Goal: Find contact information: Find contact information

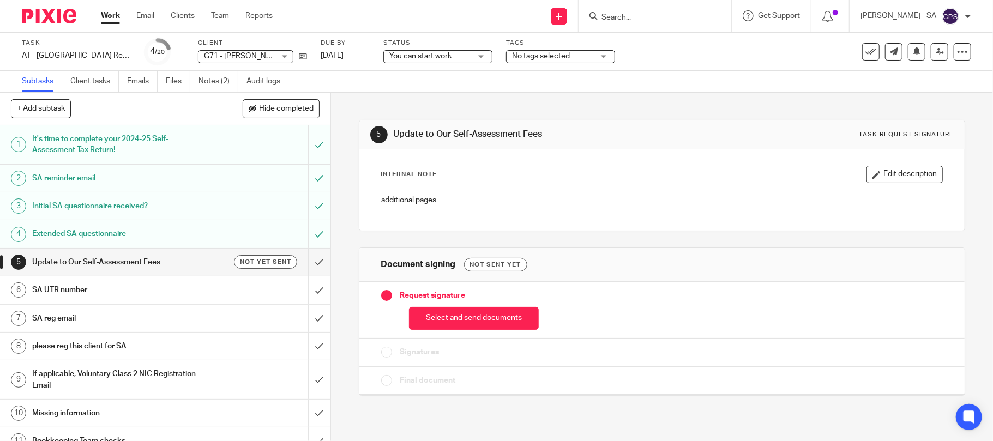
click at [237, 51] on span "G71 - [PERSON_NAME]" at bounding box center [239, 56] width 71 height 11
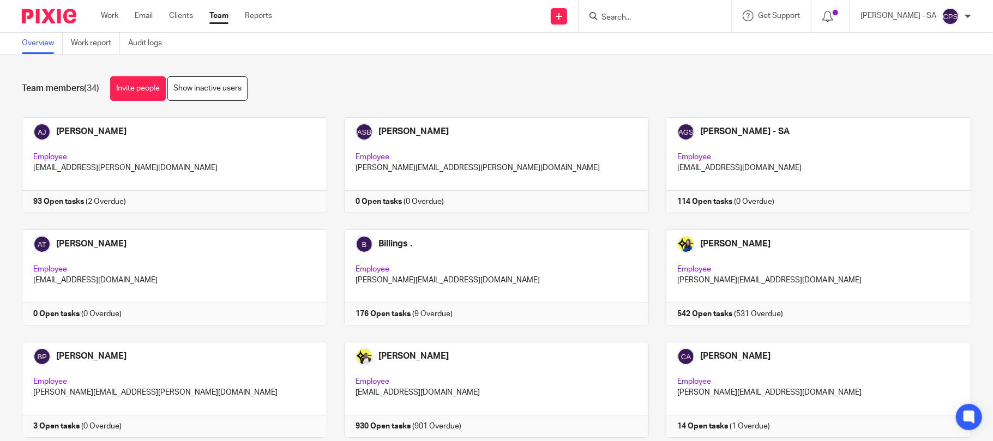
click at [618, 15] on input "Search" at bounding box center [650, 18] width 98 height 10
type input "G71"
click at [710, 49] on link at bounding box center [690, 46] width 184 height 25
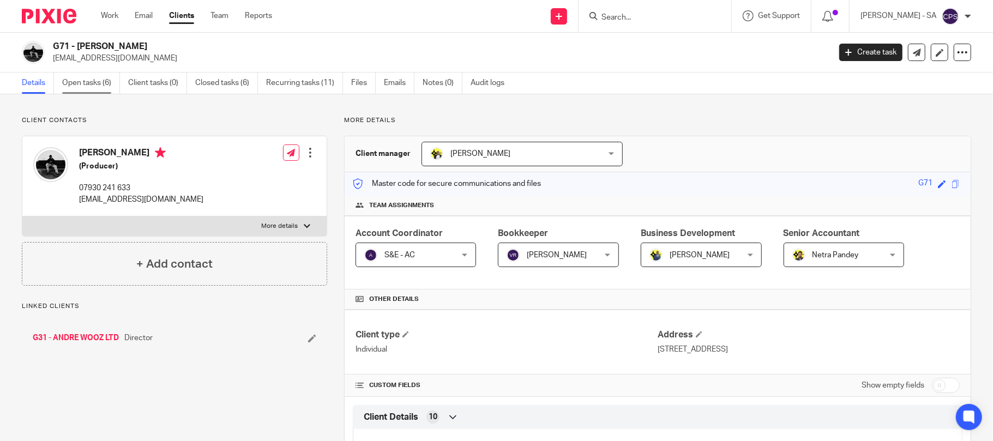
click at [84, 81] on link "Open tasks (6)" at bounding box center [91, 83] width 58 height 21
drag, startPoint x: 81, startPoint y: 42, endPoint x: 155, endPoint y: 43, distance: 74.2
click at [155, 43] on h2 "G71 - [PERSON_NAME]" at bounding box center [361, 46] width 616 height 11
click at [165, 48] on h2 "G71 - [PERSON_NAME]" at bounding box center [361, 46] width 616 height 11
drag, startPoint x: 153, startPoint y: 44, endPoint x: 77, endPoint y: 44, distance: 75.8
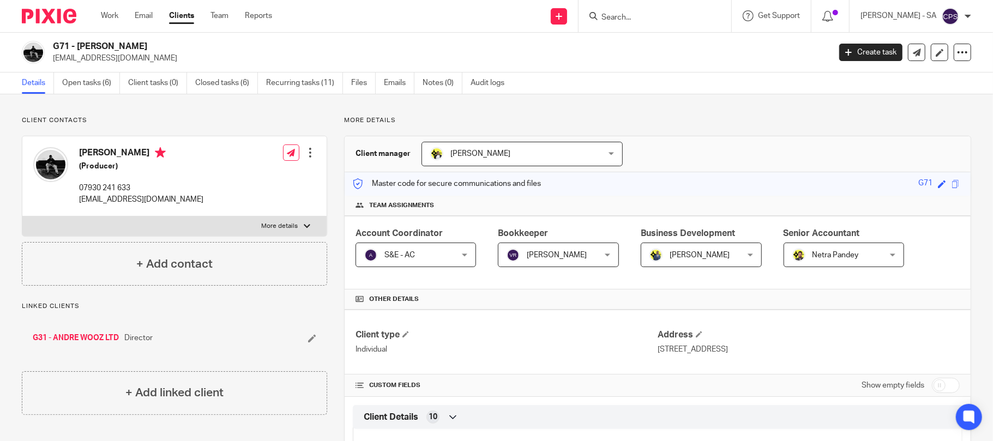
click at [77, 44] on h2 "G71 - [PERSON_NAME]" at bounding box center [361, 46] width 616 height 11
copy h2 "ANDRE GRIFFITHS"
click at [417, 67] on div "G71 - ANDRE GRIFFITHS contact@andrewooz.com Create task Update from Companies H…" at bounding box center [496, 53] width 993 height 40
drag, startPoint x: 79, startPoint y: 201, endPoint x: 171, endPoint y: 204, distance: 92.2
click at [171, 204] on div "Andre Griffiths (Producer) 07930 241 633 contact@andrewooz.com Edit contact Cre…" at bounding box center [174, 176] width 304 height 80
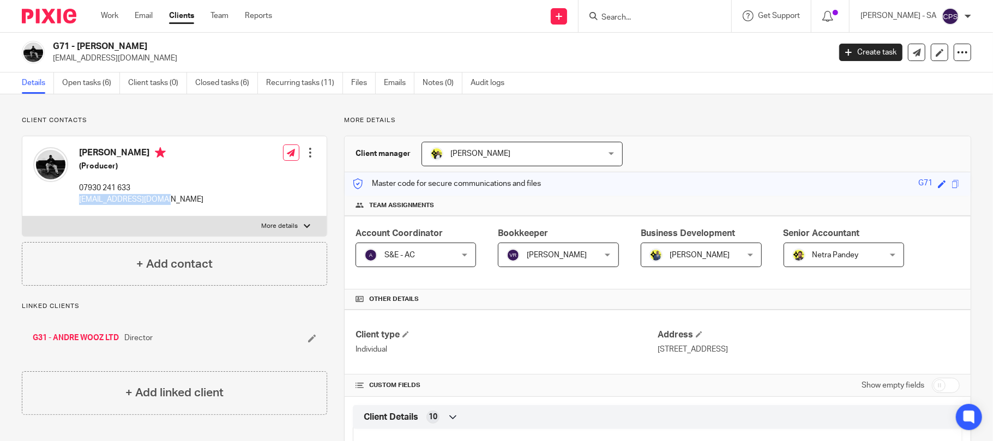
copy p "[EMAIL_ADDRESS][DOMAIN_NAME]"
drag, startPoint x: 74, startPoint y: 187, endPoint x: 143, endPoint y: 191, distance: 68.9
click at [143, 191] on div "Andre Griffiths (Producer) 07930 241 633 contact@andrewooz.com" at bounding box center [118, 176] width 170 height 69
copy p "07930 241 633"
click at [694, 53] on p "[EMAIL_ADDRESS][DOMAIN_NAME]" at bounding box center [438, 58] width 770 height 11
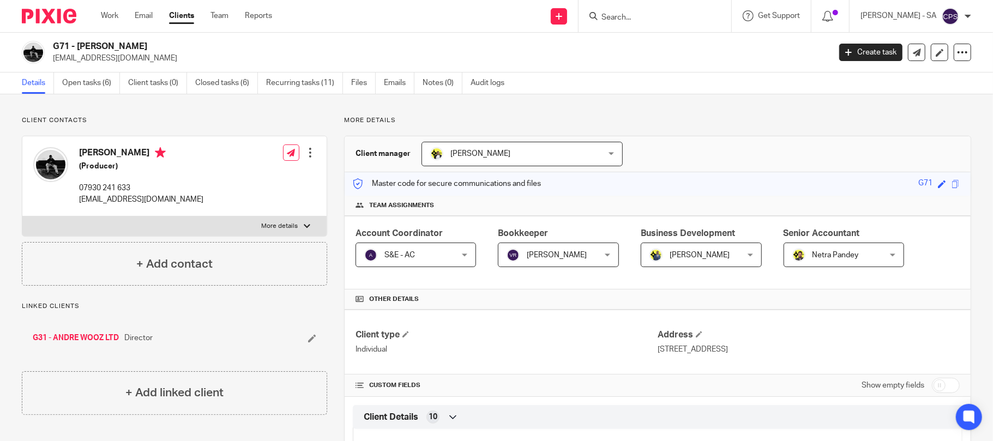
click at [716, 61] on p "[EMAIL_ADDRESS][DOMAIN_NAME]" at bounding box center [438, 58] width 770 height 11
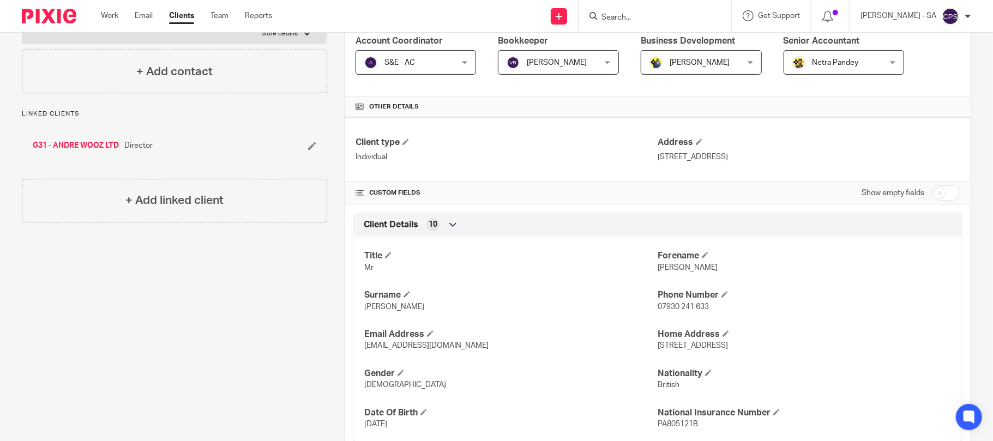
scroll to position [218, 0]
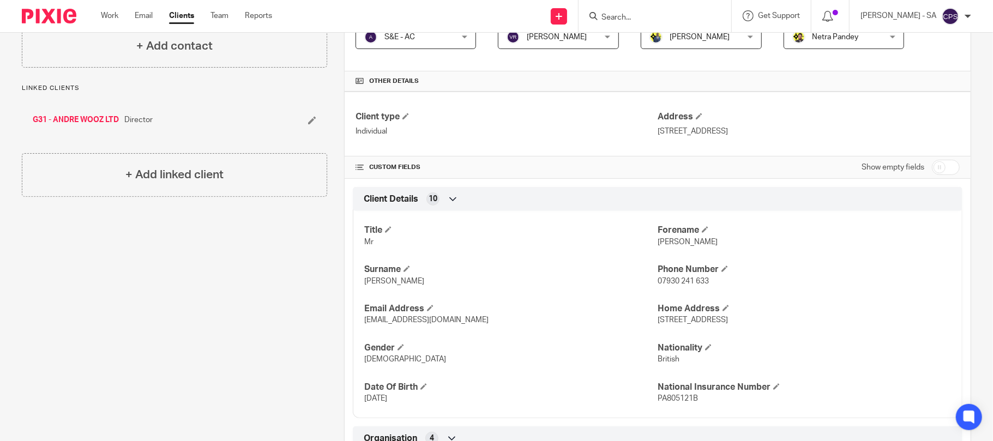
drag, startPoint x: 649, startPoint y: 132, endPoint x: 751, endPoint y: 137, distance: 102.7
click at [751, 137] on div "Client type Individual Address 305A Morland Road, Croydon, CR0 6HF" at bounding box center [658, 124] width 626 height 65
click at [625, 141] on div "Client type Individual Address 305A Morland Road, Croydon, CR0 6HF" at bounding box center [658, 124] width 626 height 65
click at [828, 129] on p "305A Morland Road, Croydon, CR0 6HF" at bounding box center [809, 131] width 302 height 11
drag, startPoint x: 791, startPoint y: 134, endPoint x: 651, endPoint y: 132, distance: 139.7
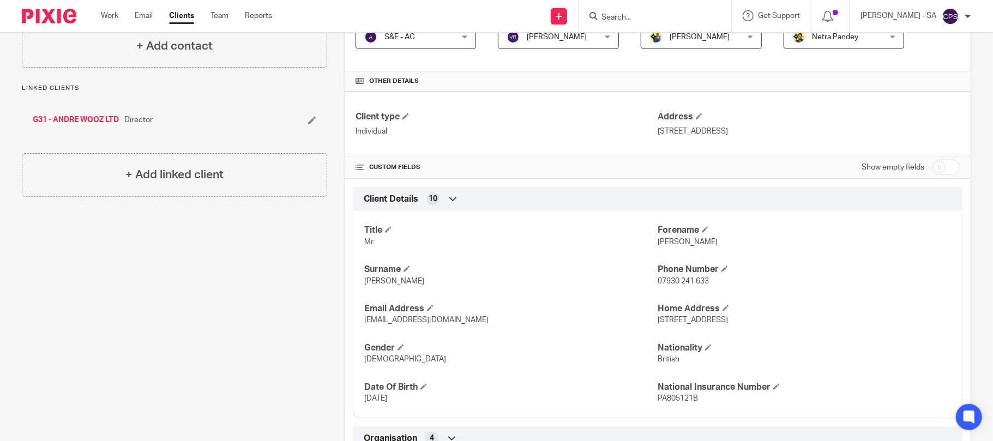
click at [658, 132] on p "305A Morland Road, Croydon, CR0 6HF" at bounding box center [809, 131] width 302 height 11
copy p "305A Morland Road, Croydon, CR0 6HF"
click at [275, 283] on div "Client contacts Andre Griffiths (Producer) 07930 241 633 contact@andrewooz.com …" at bounding box center [166, 281] width 322 height 766
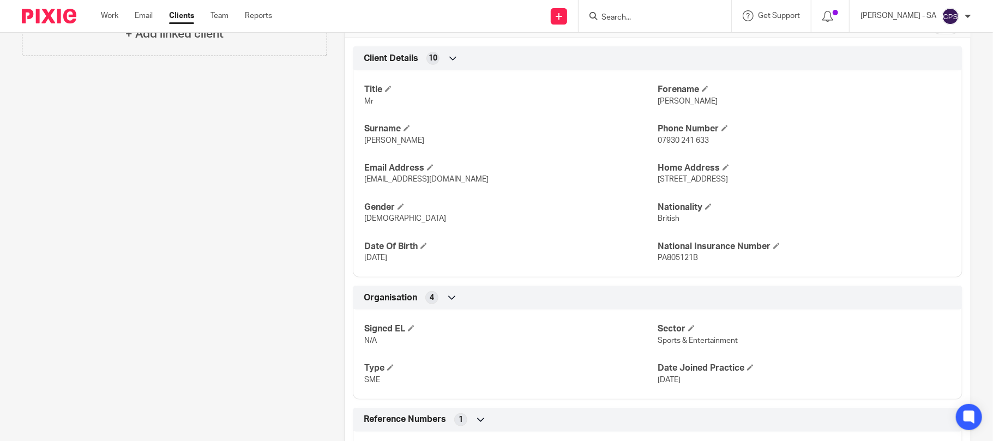
scroll to position [363, 0]
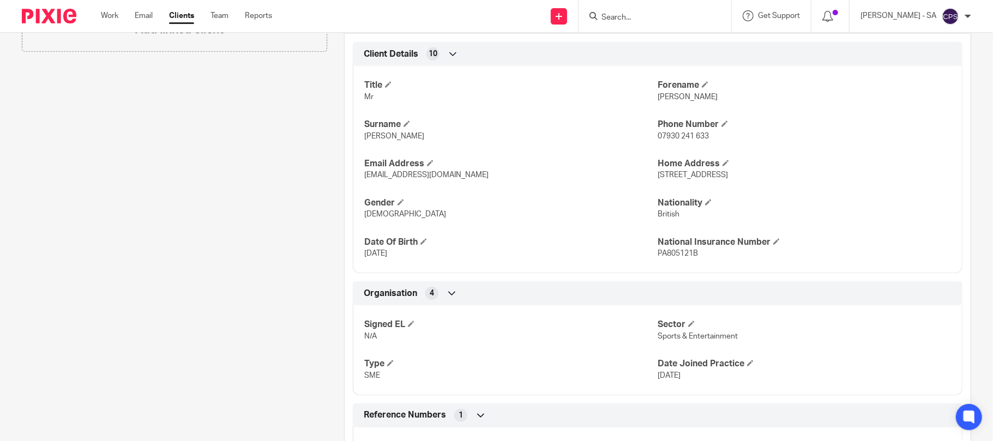
click at [228, 281] on div "Client contacts Andre Griffiths (Producer) 07930 241 633 contact@andrewooz.com …" at bounding box center [166, 136] width 322 height 766
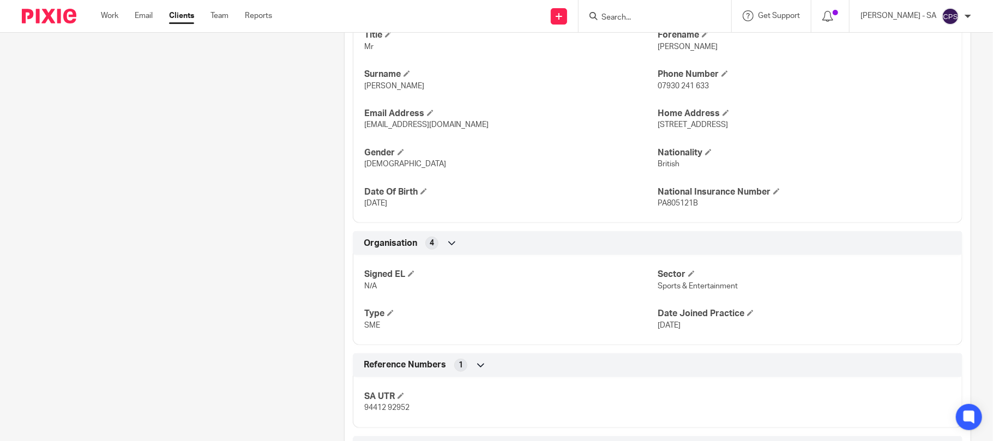
scroll to position [465, 0]
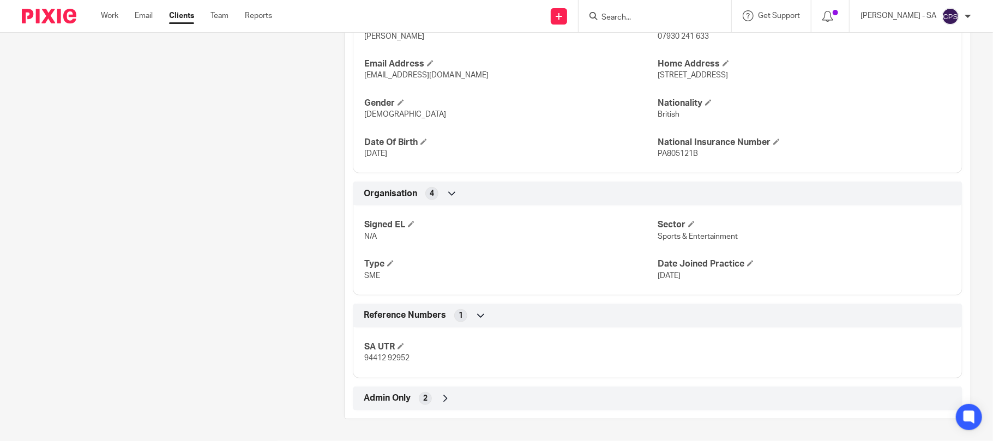
click at [356, 358] on div "SA UTR 94412 92952" at bounding box center [658, 349] width 610 height 59
drag, startPoint x: 411, startPoint y: 361, endPoint x: 364, endPoint y: 359, distance: 46.4
click at [364, 358] on p "94412 92952" at bounding box center [510, 358] width 293 height 11
copy span "94412 92952"
click at [267, 286] on div "Client contacts Andre Griffiths (Producer) 07930 241 633 contact@andrewooz.com …" at bounding box center [166, 36] width 322 height 766
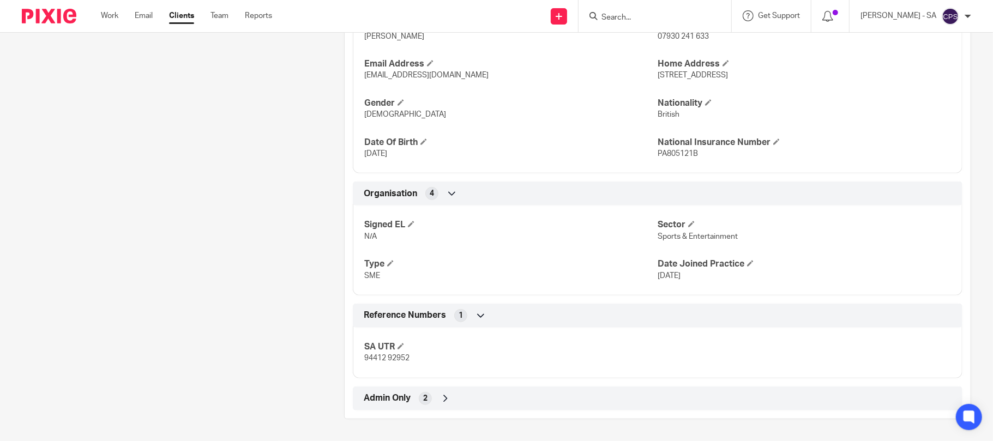
drag, startPoint x: 268, startPoint y: 302, endPoint x: 287, endPoint y: 312, distance: 21.0
click at [268, 302] on div "Client contacts Andre Griffiths (Producer) 07930 241 633 contact@andrewooz.com …" at bounding box center [166, 36] width 322 height 766
click at [383, 359] on span "94412 92952" at bounding box center [386, 359] width 45 height 8
click at [385, 359] on span "94412 92952" at bounding box center [386, 359] width 45 height 8
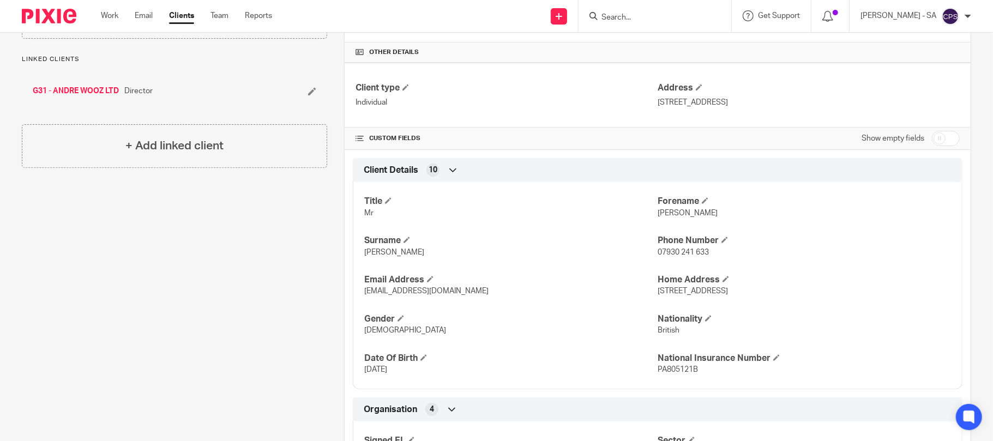
scroll to position [320, 0]
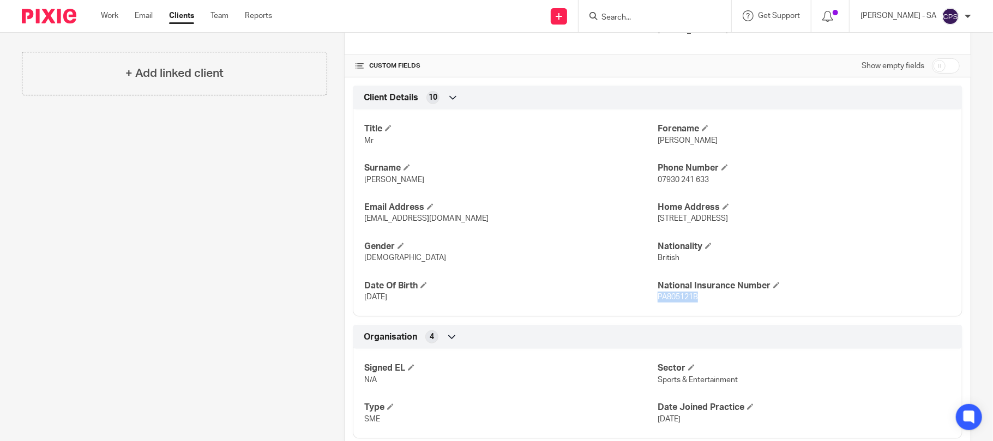
drag, startPoint x: 651, startPoint y: 299, endPoint x: 699, endPoint y: 302, distance: 48.6
click at [699, 302] on p "PA805121B" at bounding box center [804, 297] width 293 height 11
copy span "PA805121B"
click at [185, 320] on div "Client contacts Andre Griffiths (Producer) 07930 241 633 contact@andrewooz.com …" at bounding box center [166, 180] width 322 height 766
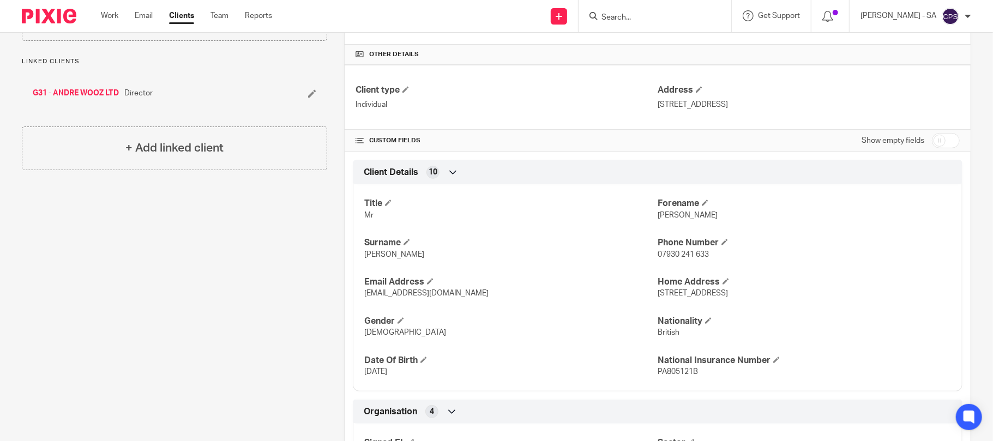
scroll to position [29, 0]
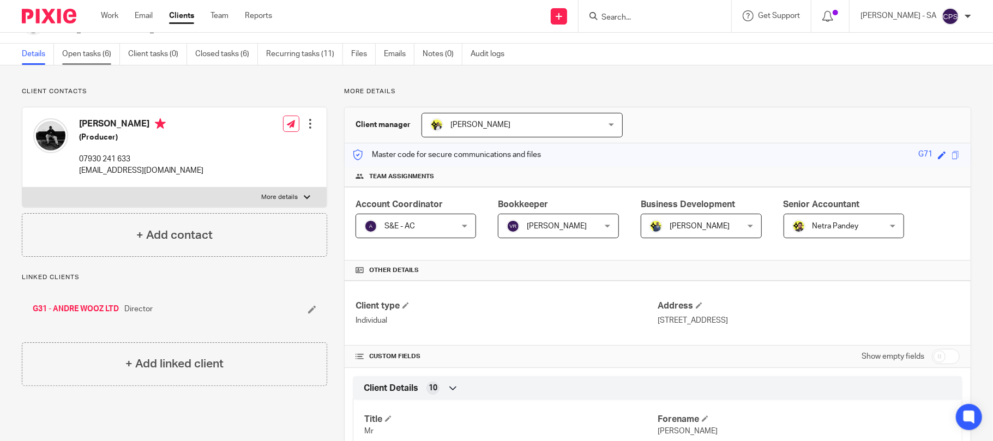
click at [77, 55] on link "Open tasks (6)" at bounding box center [91, 54] width 58 height 21
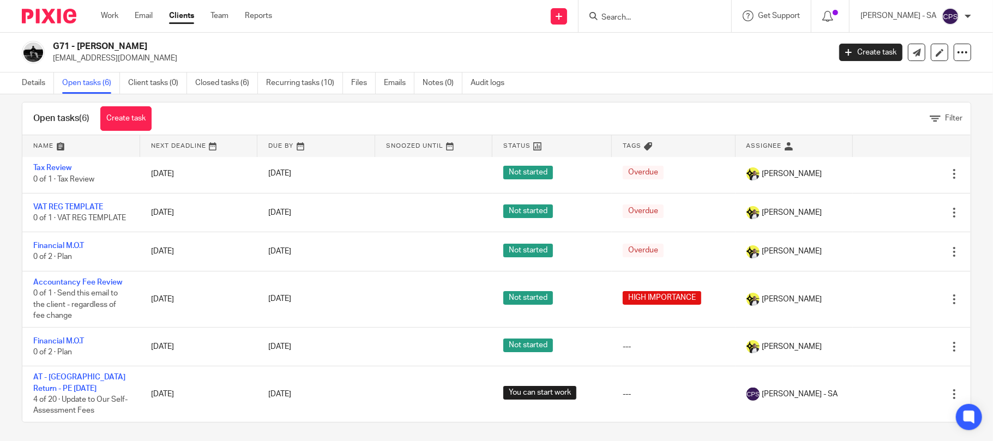
scroll to position [18, 0]
